Goal: Task Accomplishment & Management: Use online tool/utility

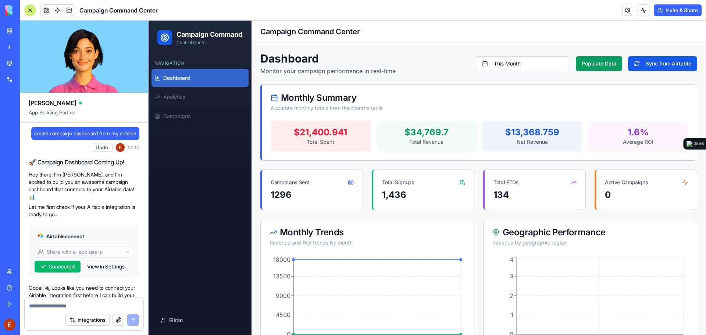
scroll to position [2679, 0]
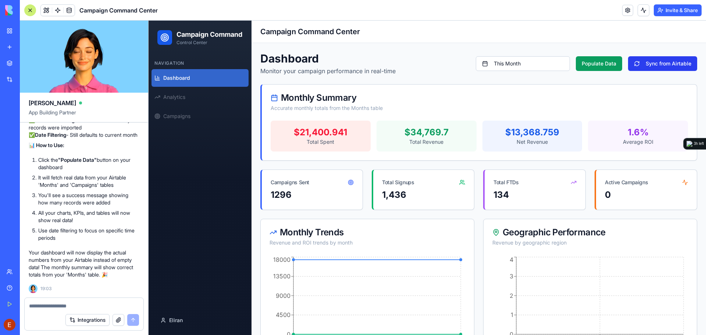
click at [644, 65] on button "Sync from Airtable" at bounding box center [662, 63] width 69 height 15
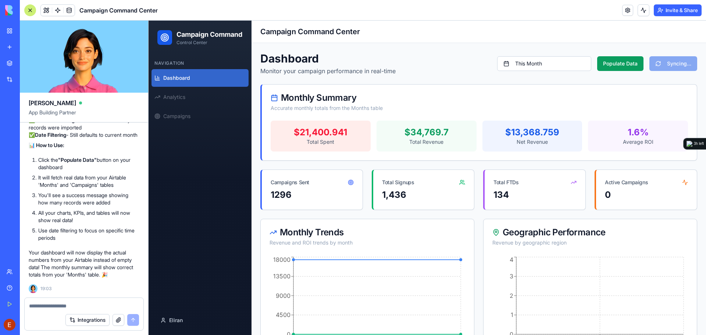
scroll to position [2642, 0]
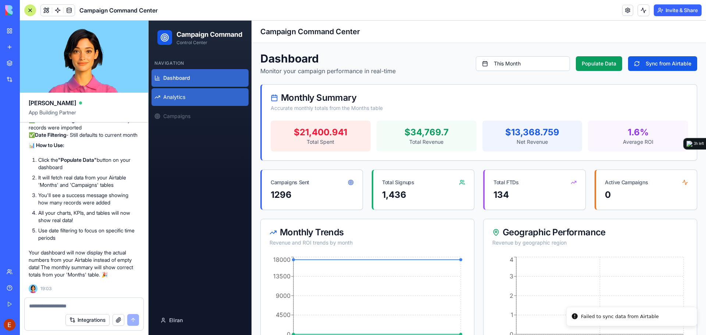
click at [181, 101] on span "Analytics" at bounding box center [174, 96] width 22 height 7
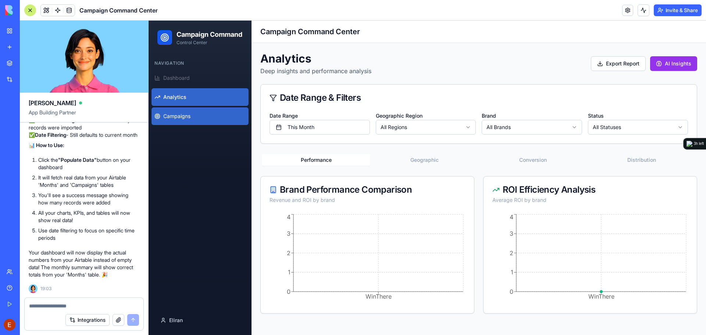
click at [204, 125] on link "Campaigns" at bounding box center [200, 116] width 97 height 18
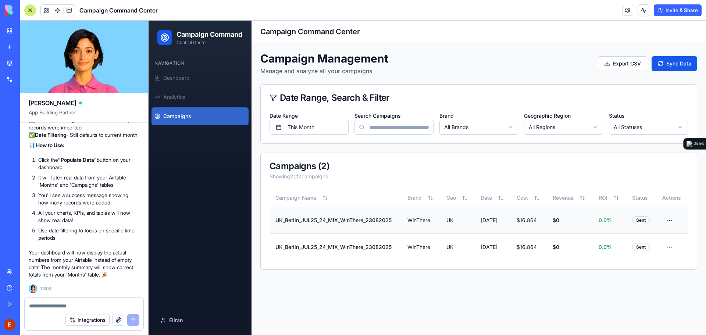
click at [353, 218] on td "UK_Berlin_JUL25_24_MIX_WinThere_23082025" at bounding box center [336, 220] width 132 height 27
click at [672, 221] on html "Campaign Command Control Center Navigation Dashboard Analytics Campaigns Eliran…" at bounding box center [428, 178] width 558 height 315
click at [652, 240] on div "View Details" at bounding box center [651, 237] width 47 height 12
click at [30, 10] on div at bounding box center [30, 10] width 12 height 12
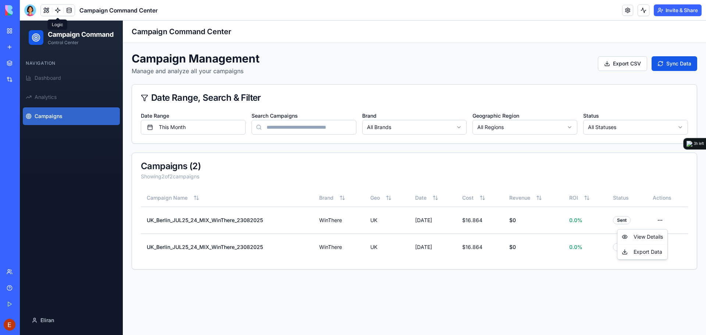
click at [59, 11] on link at bounding box center [57, 10] width 11 height 11
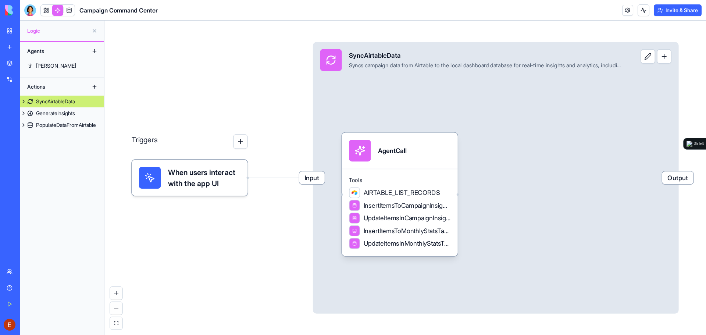
click at [183, 174] on span "When users interact with the app UI" at bounding box center [204, 178] width 72 height 22
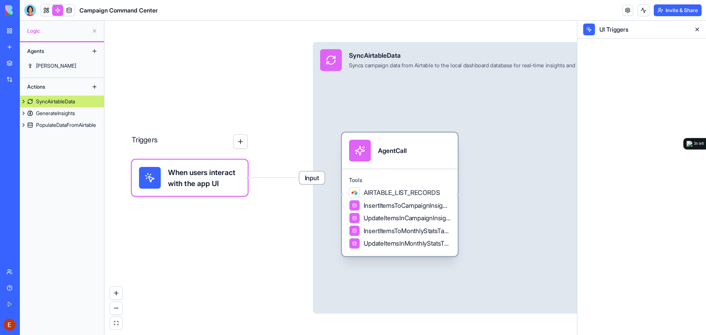
click at [398, 196] on span "AIRTABLE_LIST_RECORDS" at bounding box center [402, 192] width 77 height 9
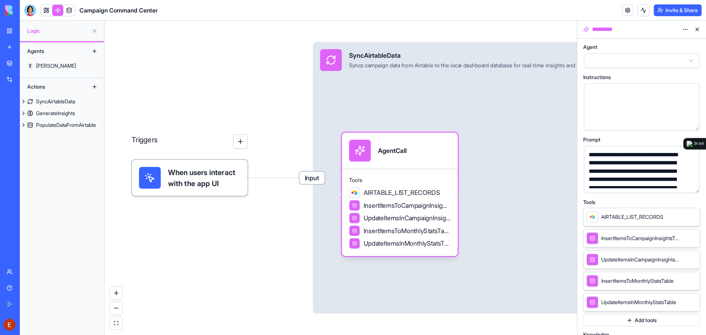
click at [623, 237] on span "InsertItemsToCampaignInsightsTable" at bounding box center [641, 238] width 78 height 7
click at [684, 238] on icon at bounding box center [685, 237] width 3 height 3
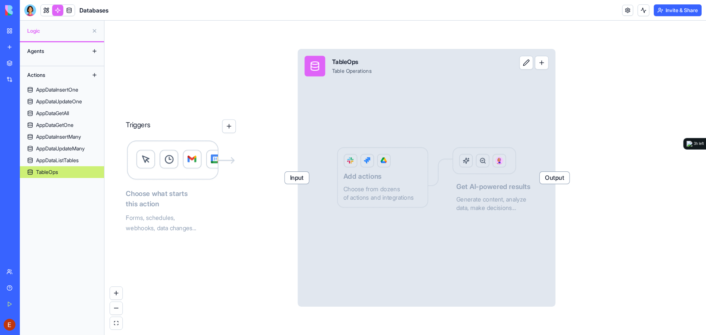
click at [377, 176] on div "Input TableOps Table Operations Output Add actions Choose from dozens of action…" at bounding box center [427, 178] width 258 height 258
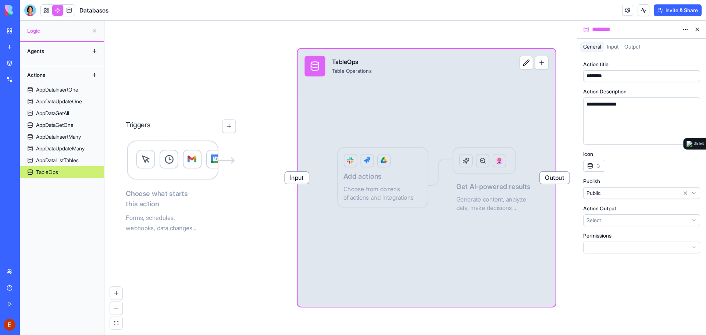
click at [596, 169] on button "button" at bounding box center [595, 166] width 22 height 12
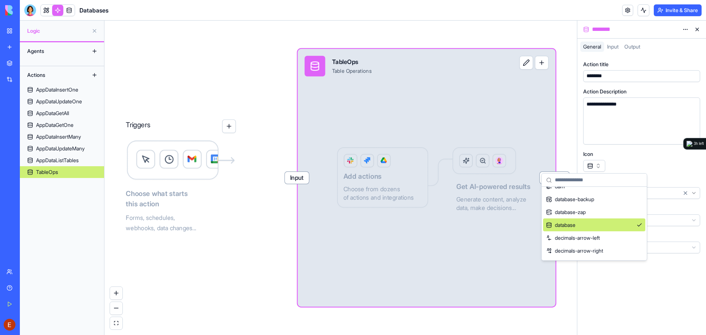
click at [620, 159] on div "Icon" at bounding box center [642, 160] width 117 height 21
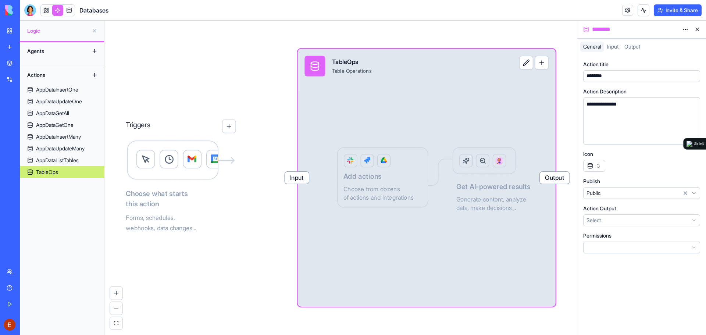
click at [230, 57] on div "Triggers Choose what starts this action Forms, schedules, webhooks, data change…" at bounding box center [341, 178] width 473 height 315
click at [231, 127] on button "button" at bounding box center [229, 127] width 14 height 14
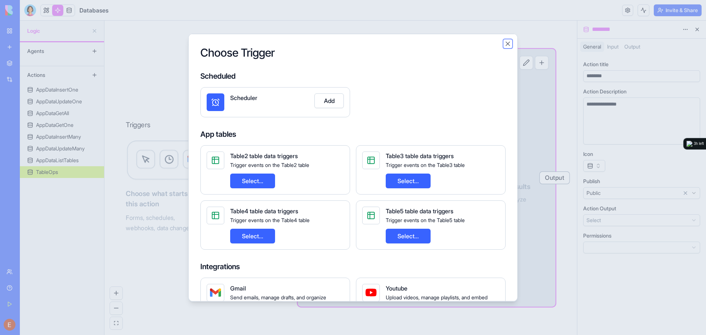
click at [509, 43] on button "Close" at bounding box center [507, 43] width 7 height 7
